Goal: Navigation & Orientation: Find specific page/section

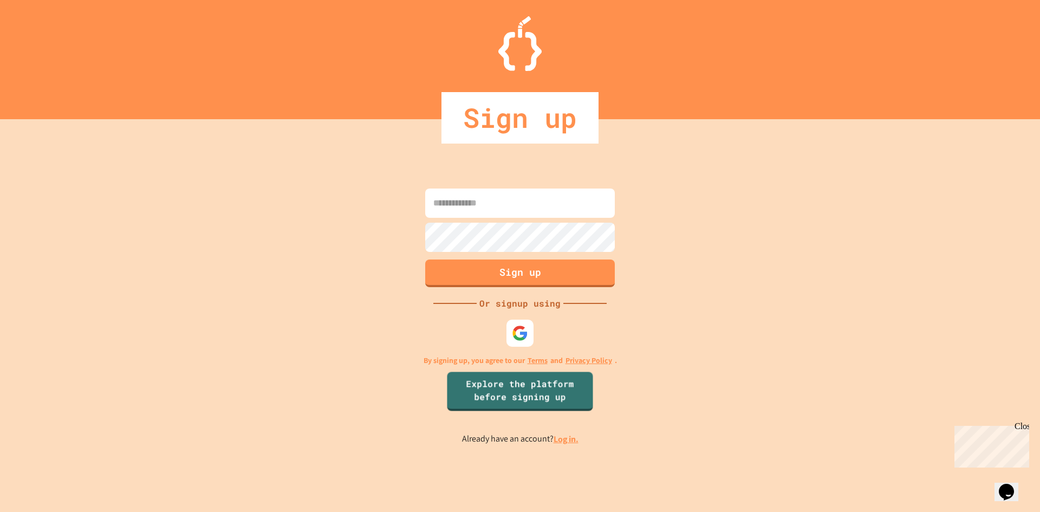
click at [565, 445] on p "Already have an account? Log in." at bounding box center [520, 439] width 116 height 14
click at [565, 441] on link "Log in." at bounding box center [565, 438] width 25 height 11
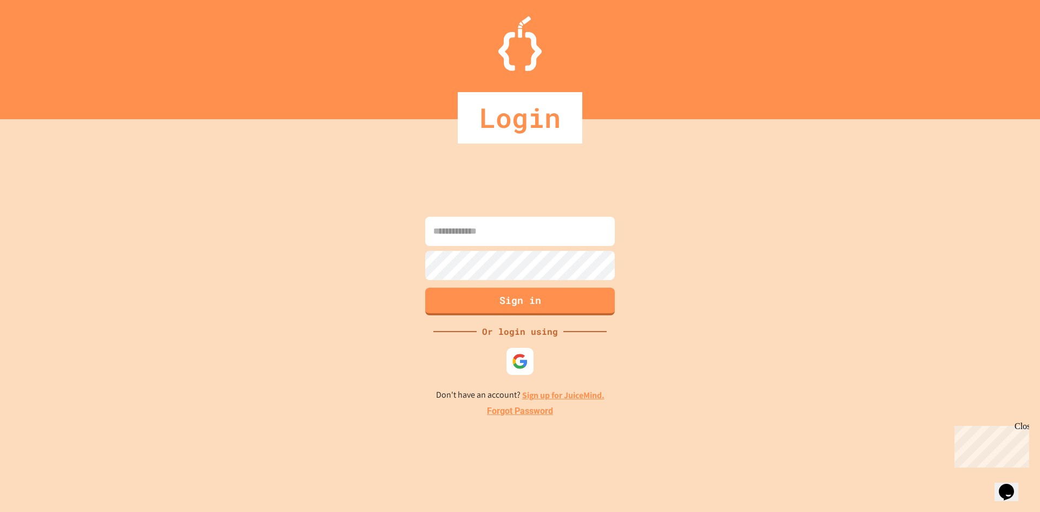
click at [475, 236] on input at bounding box center [520, 231] width 190 height 29
type input "**********"
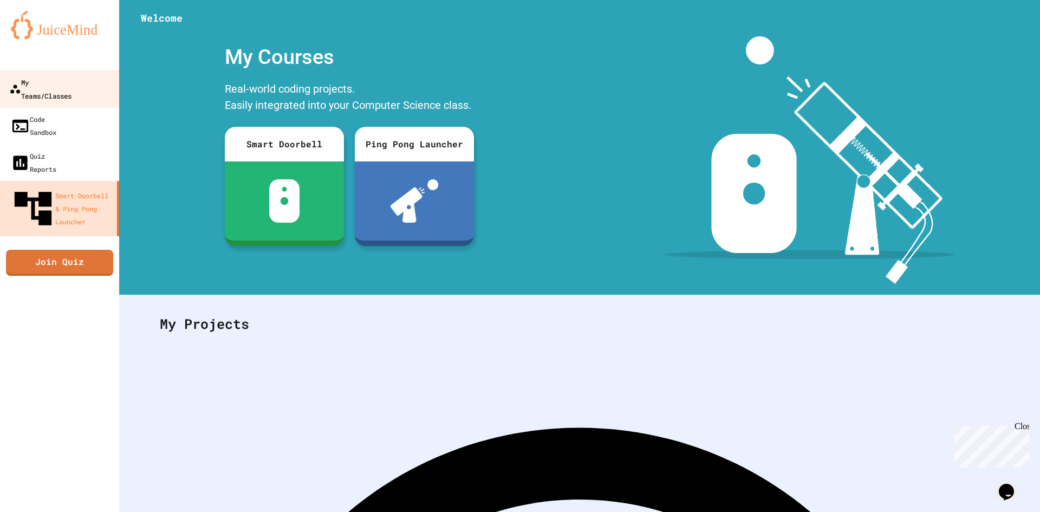
drag, startPoint x: 78, startPoint y: 83, endPoint x: 81, endPoint y: 89, distance: 6.1
click at [71, 83] on div "My Teams/Classes" at bounding box center [40, 88] width 62 height 27
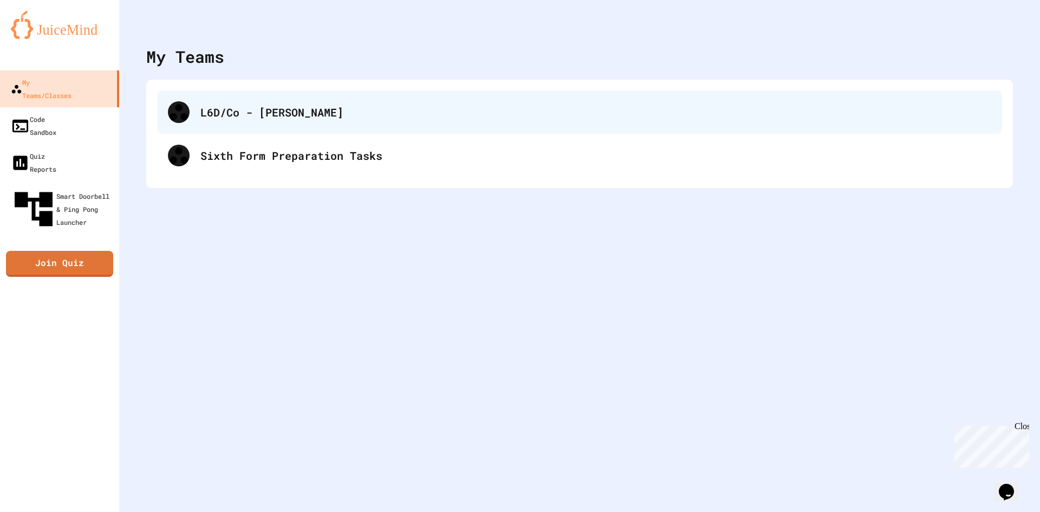
click at [293, 117] on div "L6D/Co - [PERSON_NAME]" at bounding box center [595, 112] width 791 height 16
